Goal: Check status: Check status

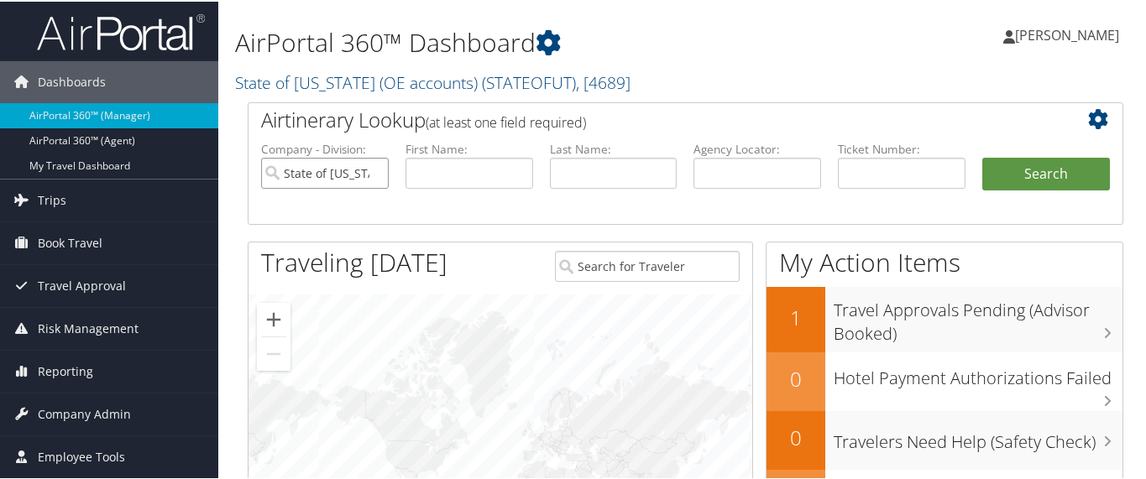
click at [371, 170] on input "State of Utah (OE accounts)" at bounding box center [325, 171] width 128 height 31
click at [854, 174] on input "text" at bounding box center [902, 171] width 128 height 31
click at [850, 171] on input "text" at bounding box center [902, 171] width 128 height 31
paste input "8900897839595"
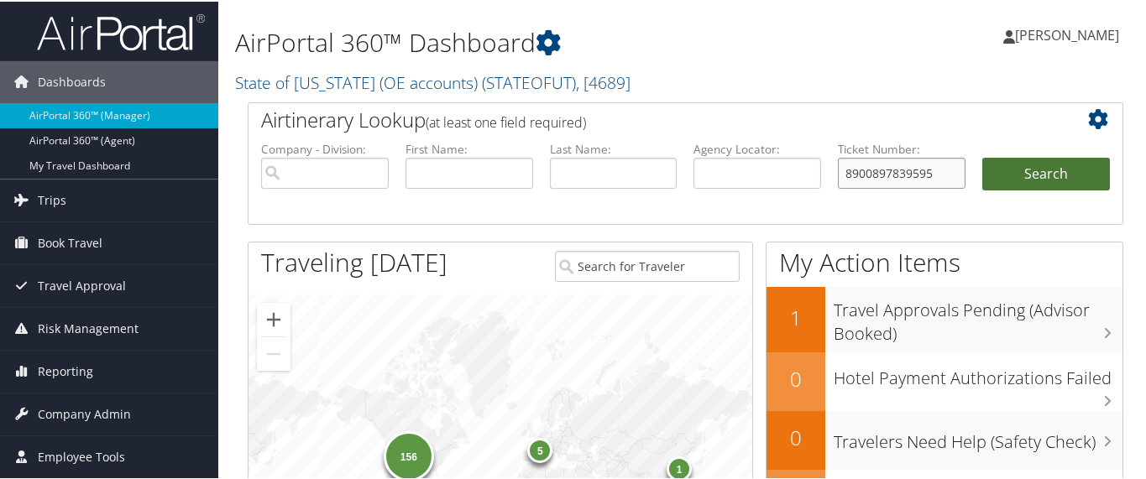
type input "8900897839595"
click at [1007, 167] on button "Search" at bounding box center [1046, 173] width 128 height 34
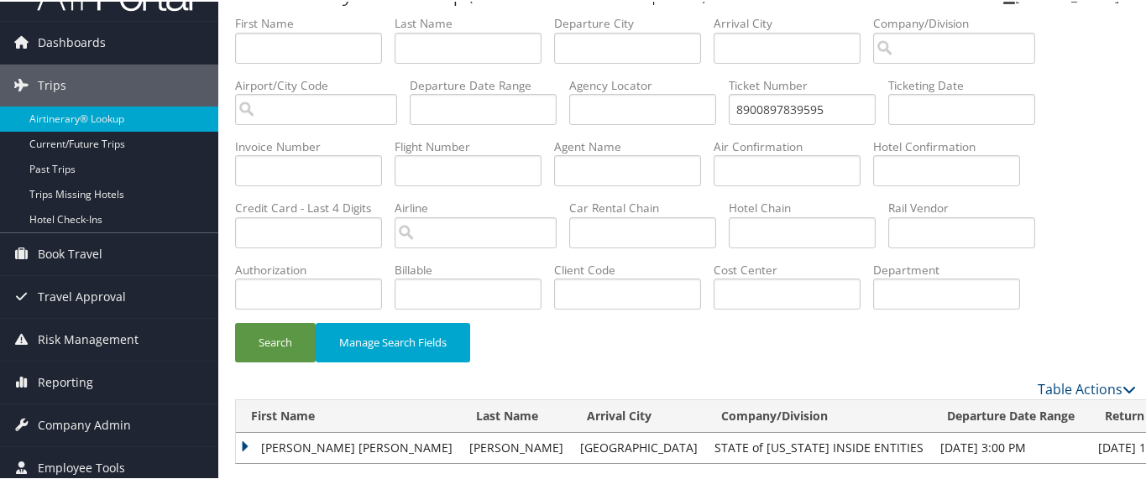
scroll to position [60, 0]
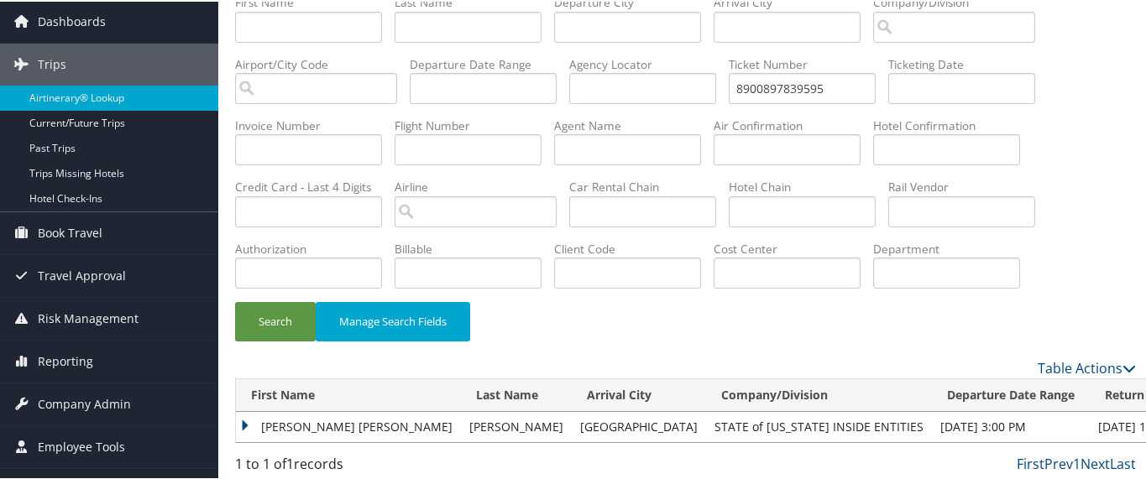
click at [249, 417] on td "[PERSON_NAME] [PERSON_NAME]" at bounding box center [348, 426] width 225 height 30
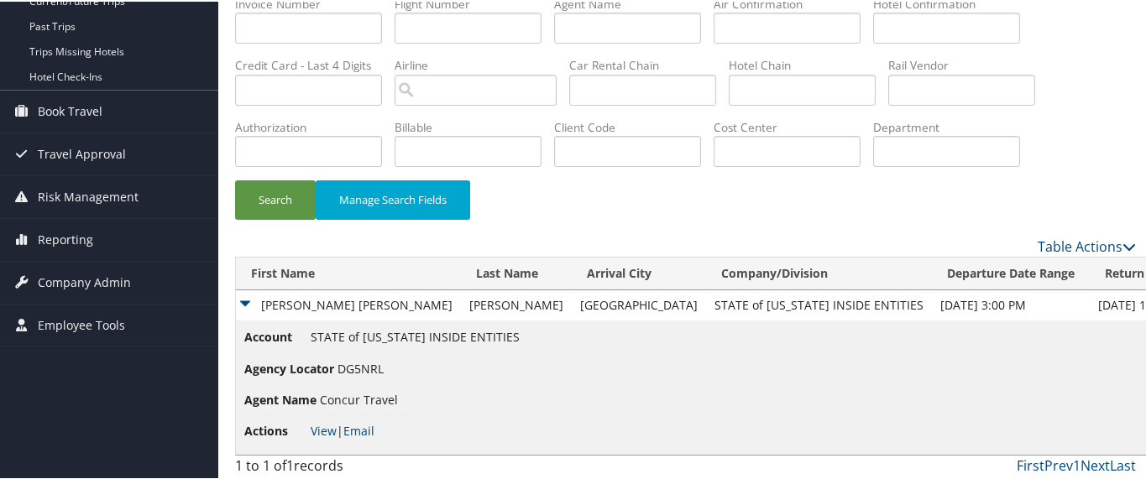
scroll to position [182, 0]
click at [330, 428] on link "View" at bounding box center [324, 429] width 26 height 16
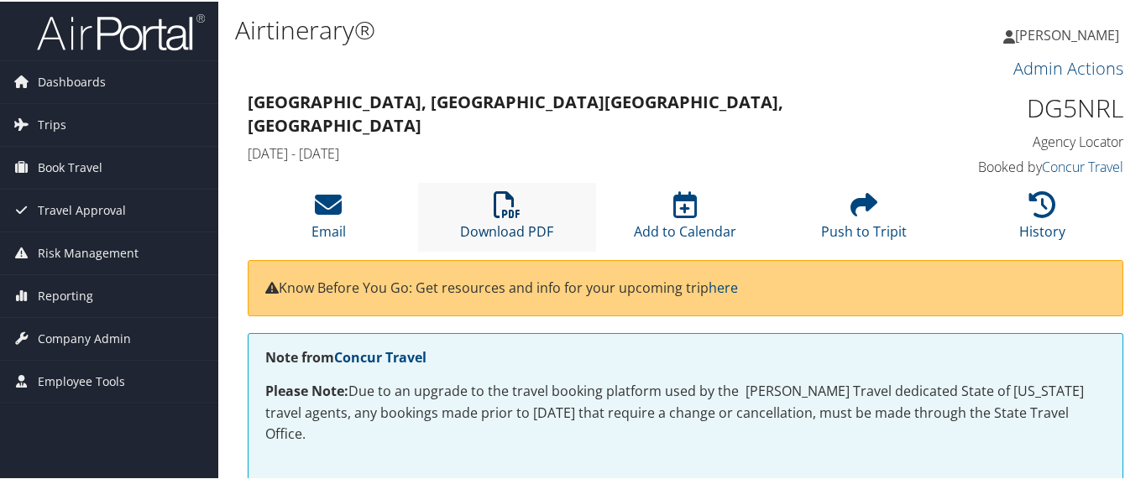
click at [494, 215] on icon at bounding box center [507, 203] width 27 height 27
